Goal: Information Seeking & Learning: Learn about a topic

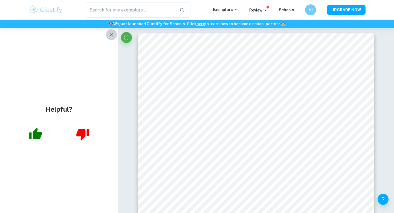
click at [111, 32] on icon "button" at bounding box center [111, 34] width 7 height 7
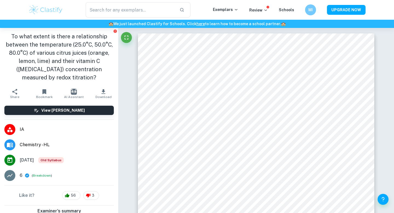
click at [34, 9] on img at bounding box center [45, 9] width 35 height 11
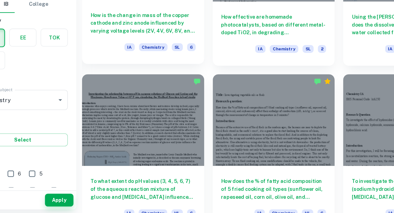
scroll to position [1221, 0]
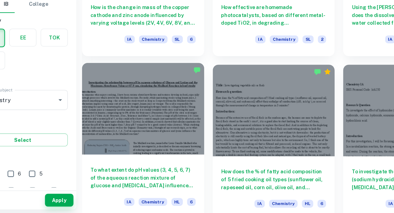
click at [162, 147] on div at bounding box center [140, 133] width 94 height 70
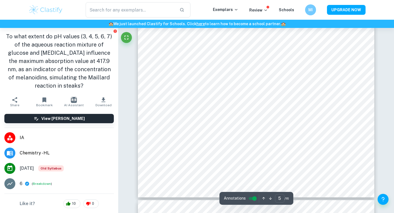
scroll to position [1454, 0]
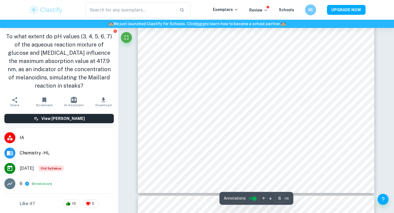
type input "7"
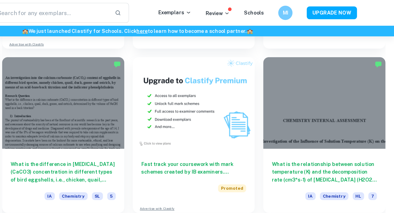
scroll to position [1023, 0]
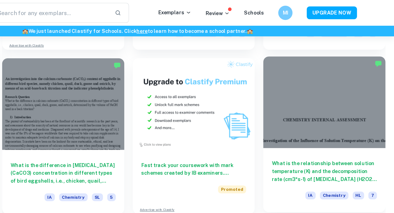
click at [336, 86] on div at bounding box center [341, 78] width 94 height 70
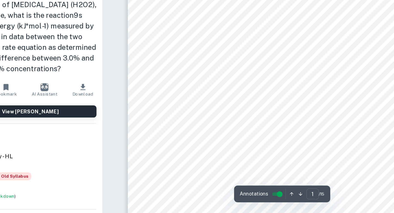
scroll to position [22, 0]
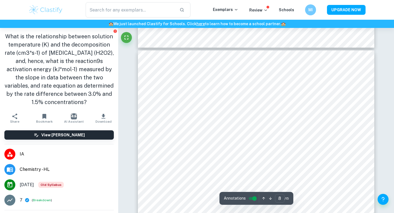
type input "7"
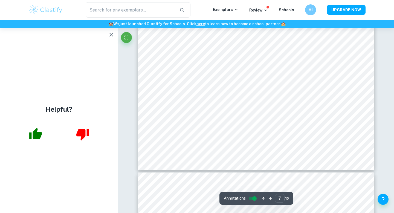
scroll to position [2097, 0]
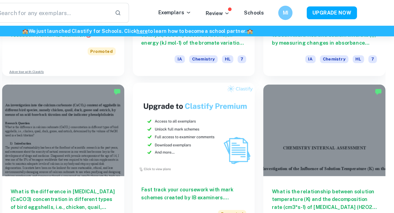
scroll to position [885, 0]
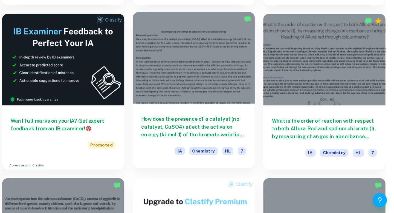
click at [238, 105] on div at bounding box center [241, 90] width 94 height 70
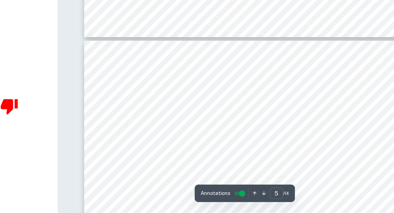
scroll to position [1373, 0]
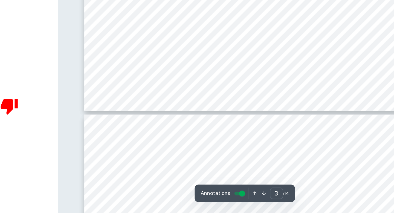
type input "4"
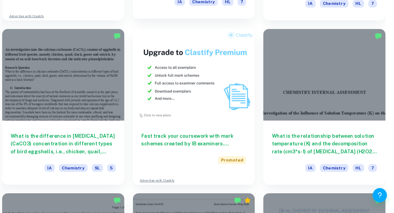
scroll to position [998, 0]
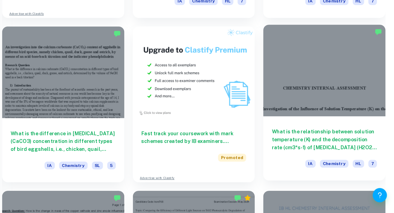
click at [324, 122] on div at bounding box center [341, 103] width 94 height 70
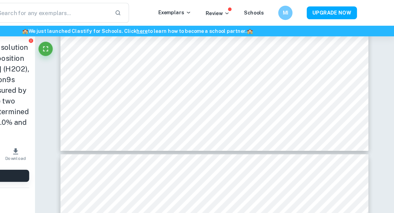
type input "7"
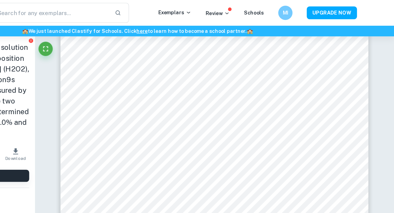
scroll to position [1986, 0]
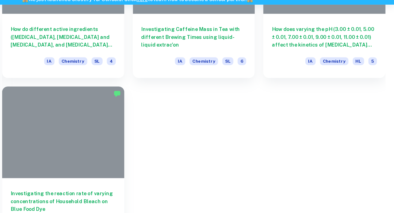
scroll to position [998, 0]
